Goal: Task Accomplishment & Management: Use online tool/utility

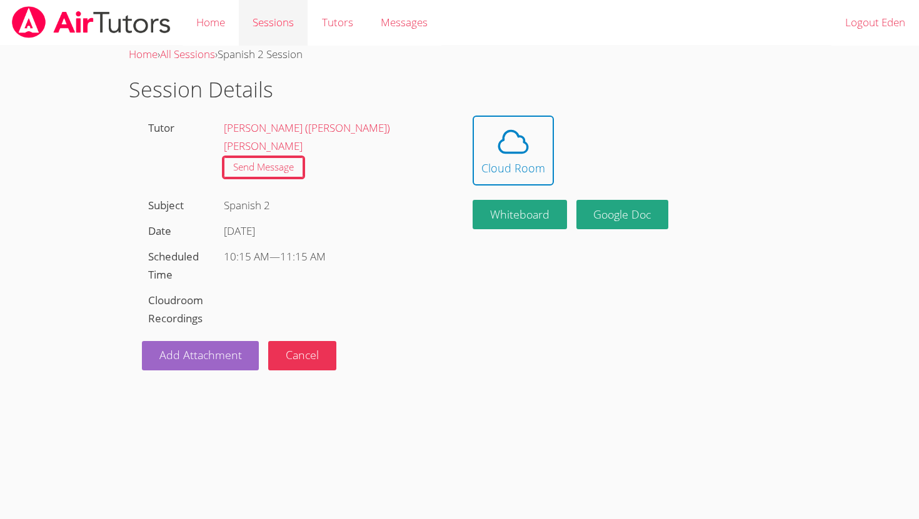
click at [292, 31] on link "Sessions" at bounding box center [273, 23] width 69 height 46
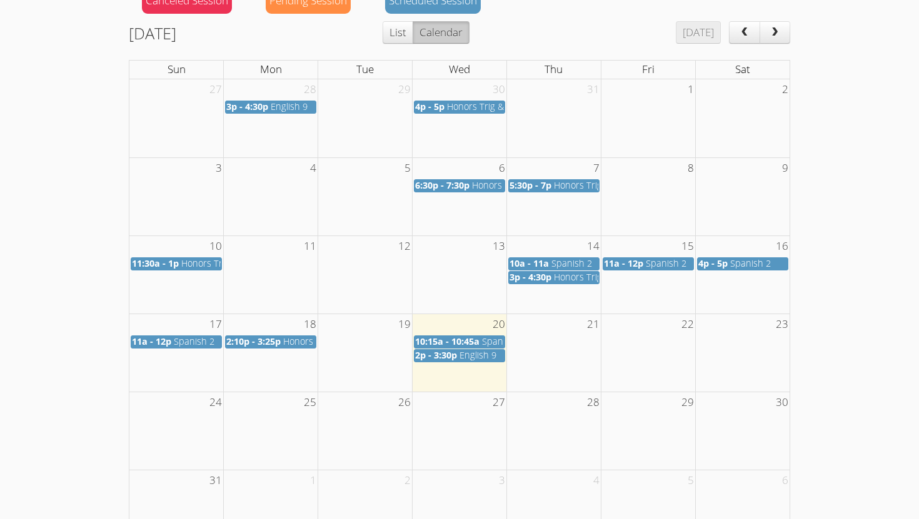
scroll to position [173, 0]
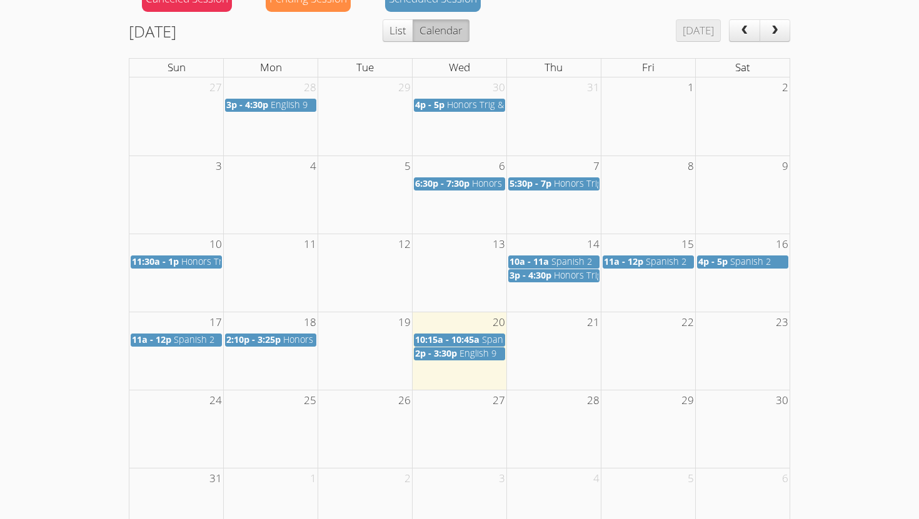
click at [483, 356] on span "English 9" at bounding box center [477, 354] width 37 height 12
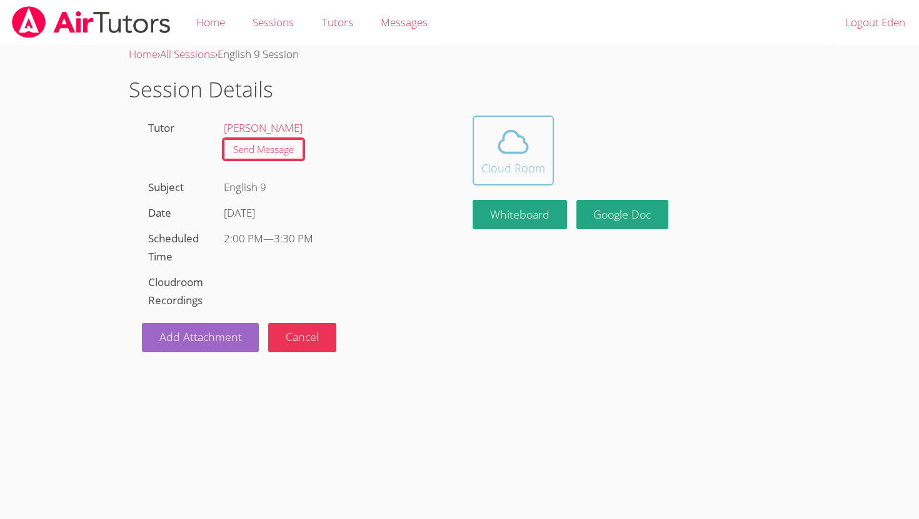
click at [512, 149] on icon at bounding box center [513, 141] width 35 height 35
click at [269, 14] on link "Sessions" at bounding box center [273, 23] width 69 height 46
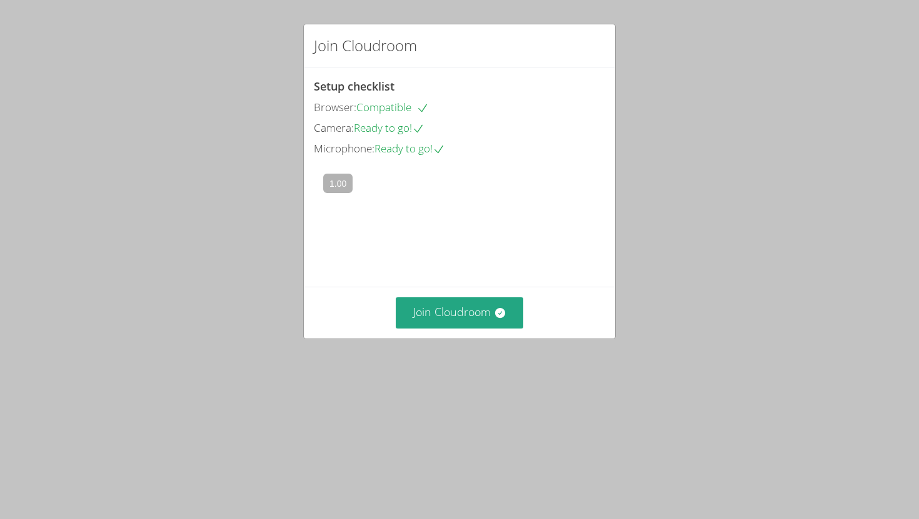
click at [513, 338] on div "Join Cloudroom" at bounding box center [459, 312] width 311 height 51
click at [477, 328] on button "Join Cloudroom" at bounding box center [460, 313] width 128 height 31
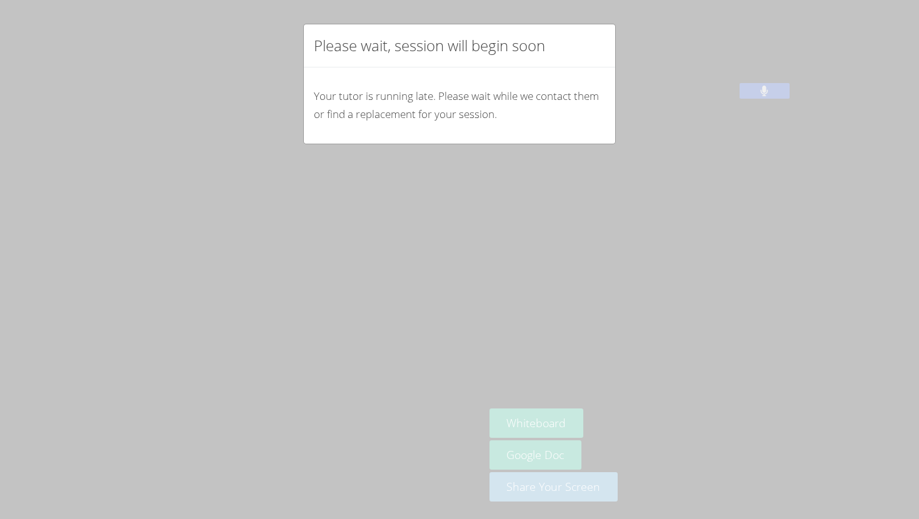
click at [524, 155] on div "Please wait, session will begin soon Your tutor is running late. Please wait wh…" at bounding box center [459, 259] width 919 height 519
click at [423, 213] on div "Please wait, session will begin soon Your tutor is running late. Please wait wh…" at bounding box center [459, 259] width 919 height 519
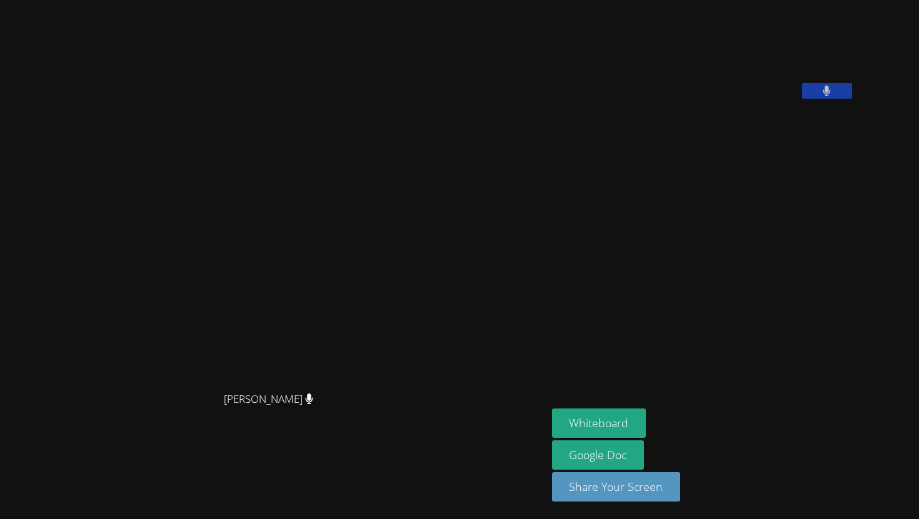
drag, startPoint x: 352, startPoint y: 225, endPoint x: 381, endPoint y: 209, distance: 33.0
click at [367, 209] on video at bounding box center [273, 235] width 188 height 302
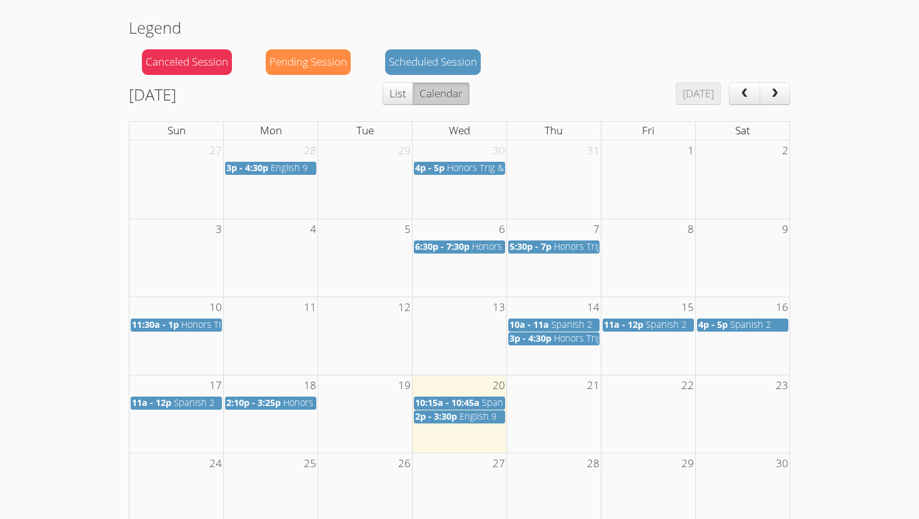
scroll to position [112, 0]
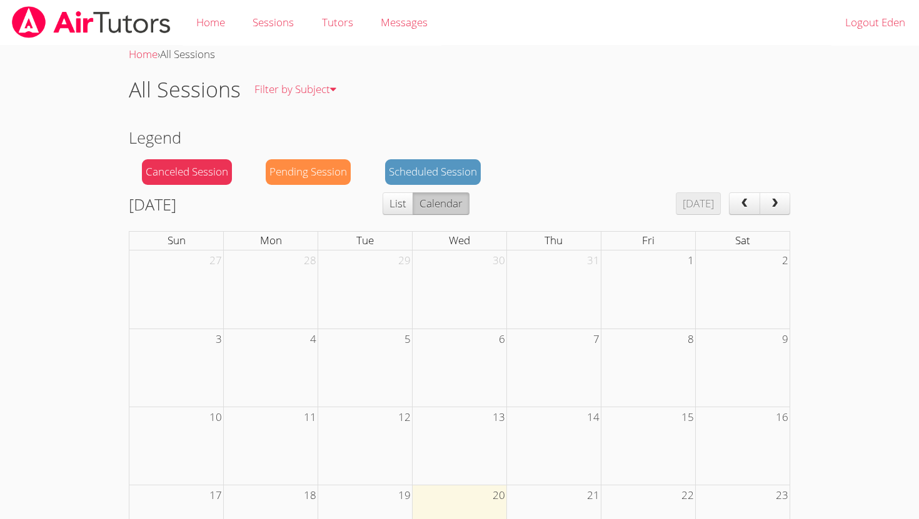
scroll to position [112, 0]
